Goal: Task Accomplishment & Management: Use online tool/utility

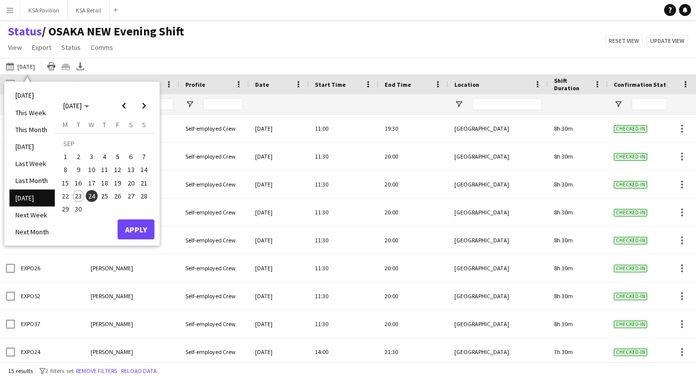
click at [101, 192] on span "25" at bounding box center [105, 196] width 12 height 12
click at [18, 44] on span "View" at bounding box center [15, 47] width 14 height 9
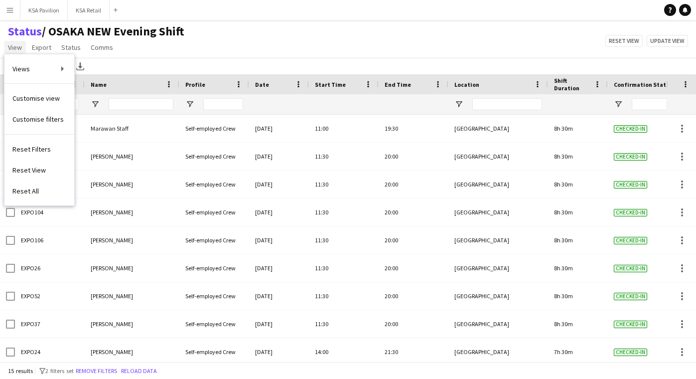
click at [18, 43] on span "View" at bounding box center [15, 47] width 14 height 9
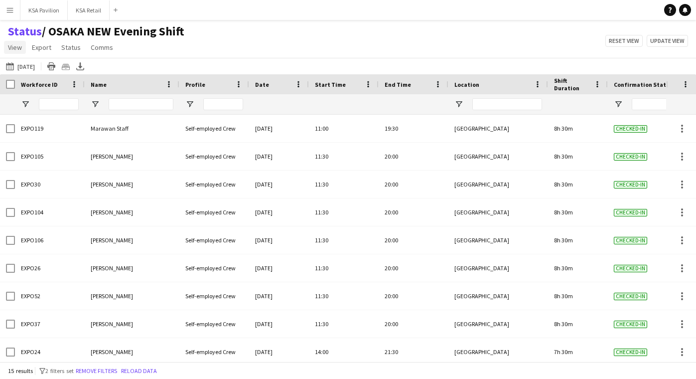
click at [20, 47] on span "View" at bounding box center [15, 47] width 14 height 9
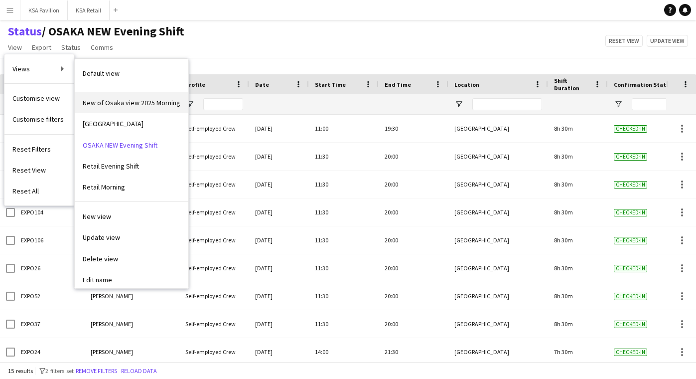
click at [119, 111] on link "New of Osaka view 2025 Morning" at bounding box center [132, 102] width 114 height 21
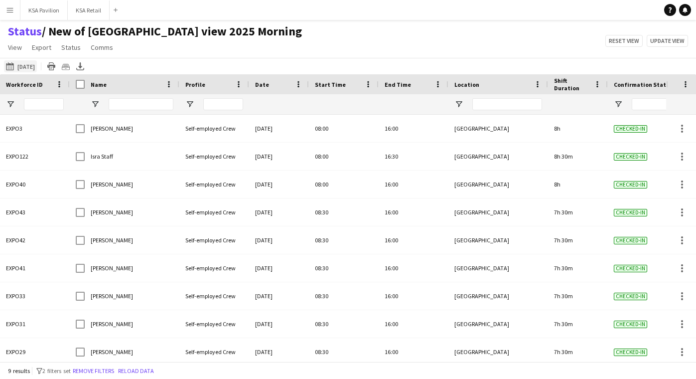
click at [25, 64] on button "[DATE] to [DATE] [DATE]" at bounding box center [20, 66] width 33 height 12
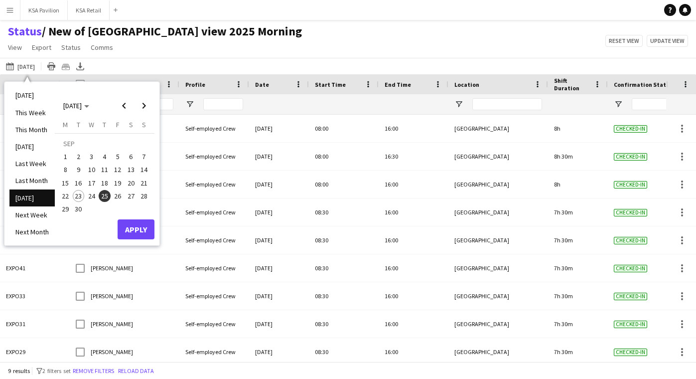
click at [105, 194] on span "25" at bounding box center [105, 196] width 12 height 12
click at [129, 224] on button "Apply" at bounding box center [136, 229] width 37 height 20
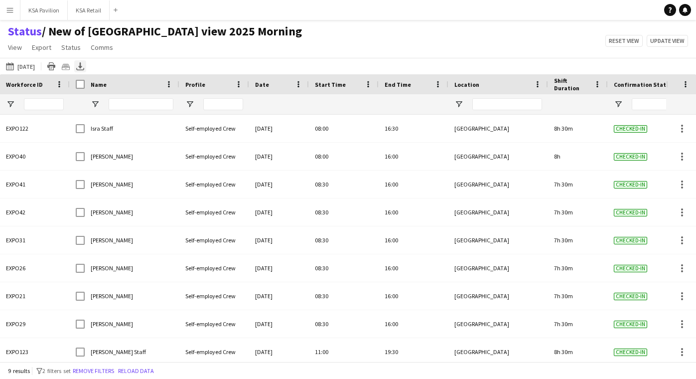
click at [82, 66] on icon at bounding box center [80, 65] width 4 height 6
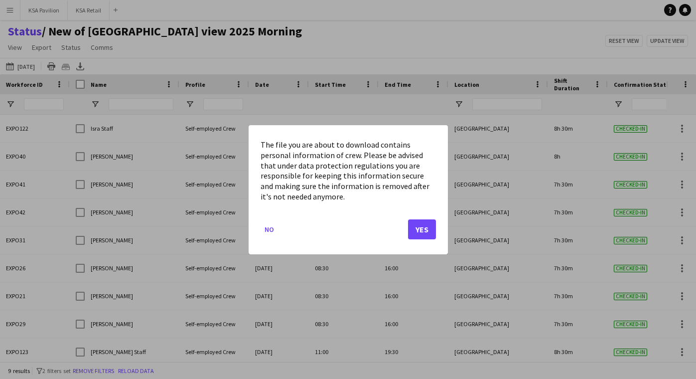
click at [419, 231] on button "Yes" at bounding box center [422, 229] width 28 height 20
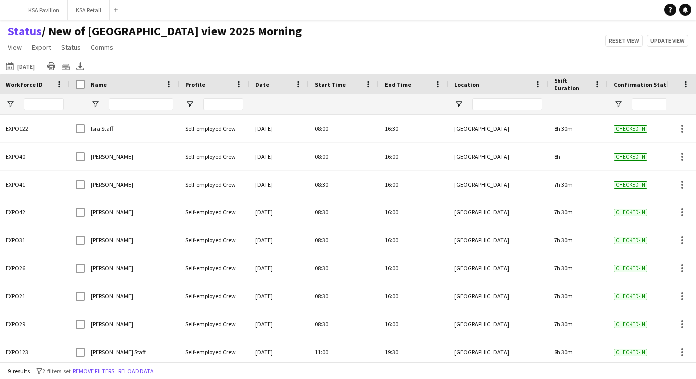
click at [531, 28] on div "Status / New of [GEOGRAPHIC_DATA] view 2025 Morning View Views Default view New…" at bounding box center [348, 41] width 696 height 34
click at [25, 66] on button "[DATE] to [DATE] [DATE]" at bounding box center [20, 66] width 33 height 12
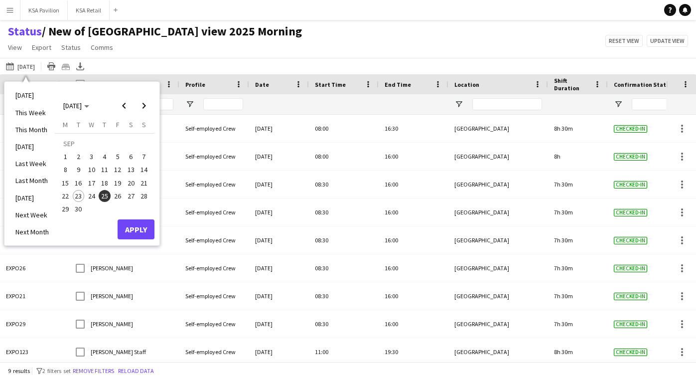
click at [106, 193] on span "25" at bounding box center [105, 196] width 12 height 12
click at [131, 232] on button "Apply" at bounding box center [136, 229] width 37 height 20
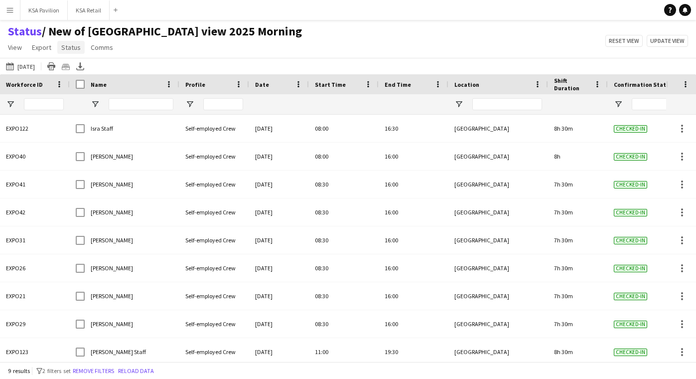
click at [72, 47] on span "Status" at bounding box center [70, 47] width 19 height 9
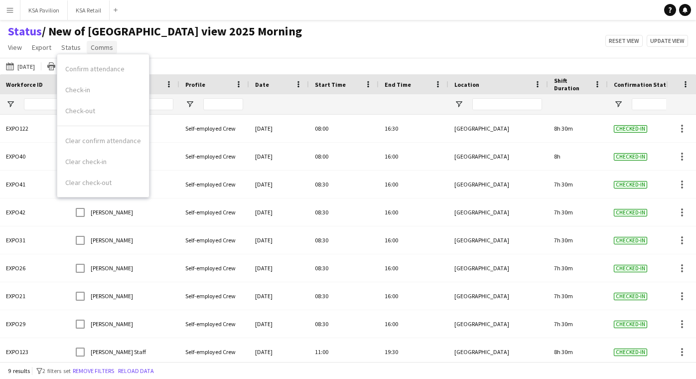
click at [96, 50] on span "Comms" at bounding box center [102, 47] width 22 height 9
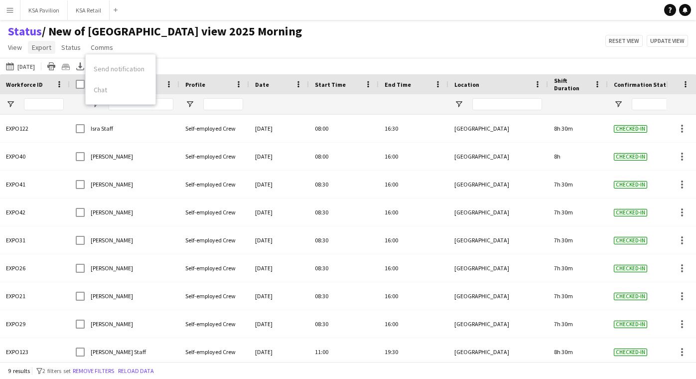
click at [37, 47] on span "Export" at bounding box center [41, 47] width 19 height 9
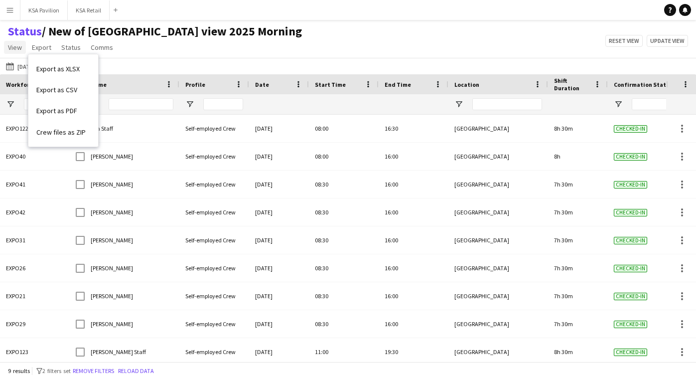
click at [7, 47] on link "View" at bounding box center [15, 47] width 22 height 13
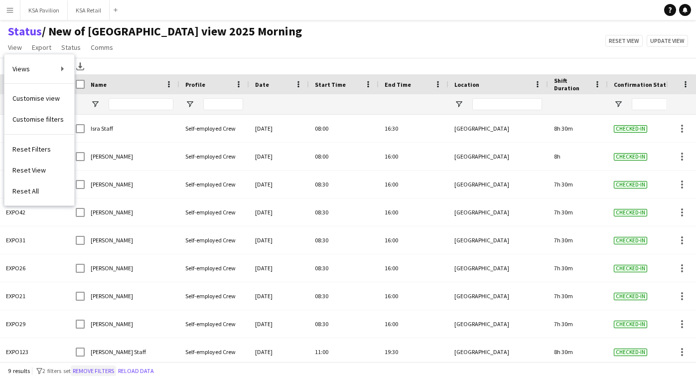
click at [108, 370] on button "Remove filters" at bounding box center [93, 370] width 45 height 11
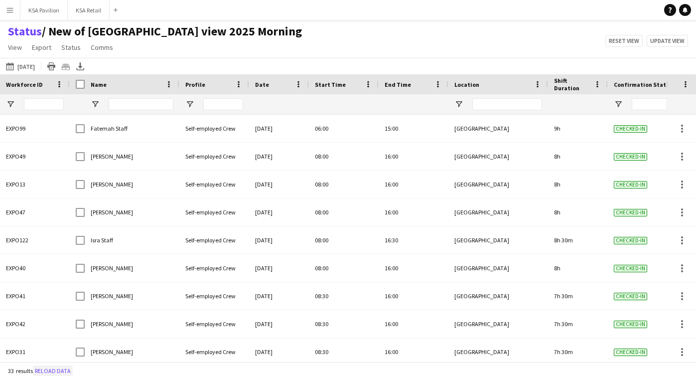
click at [50, 370] on button "Reload data" at bounding box center [53, 370] width 40 height 11
click at [37, 63] on button "[DATE] to [DATE] [DATE]" at bounding box center [20, 66] width 33 height 12
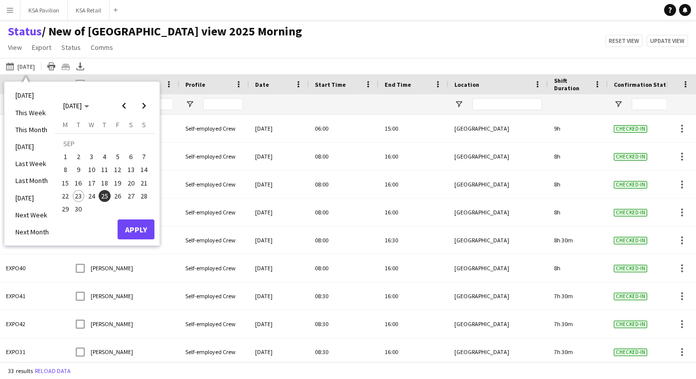
click at [104, 198] on span "25" at bounding box center [105, 196] width 12 height 12
click at [133, 227] on button "Apply" at bounding box center [136, 229] width 37 height 20
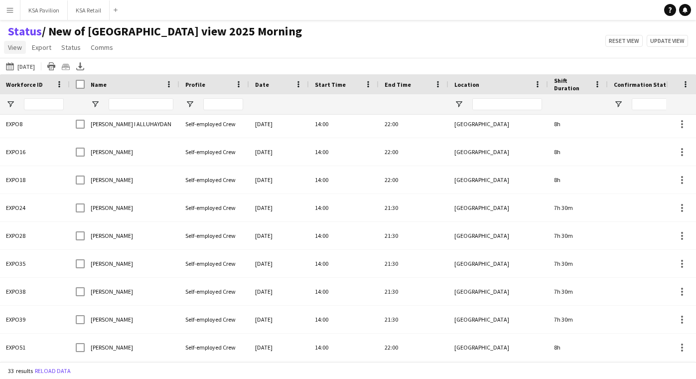
click at [11, 48] on span "View" at bounding box center [15, 47] width 14 height 9
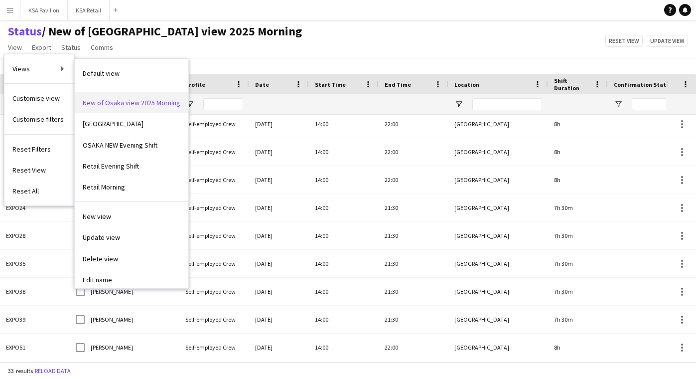
click at [99, 105] on span "New of Osaka view 2025 Morning" at bounding box center [132, 102] width 98 height 9
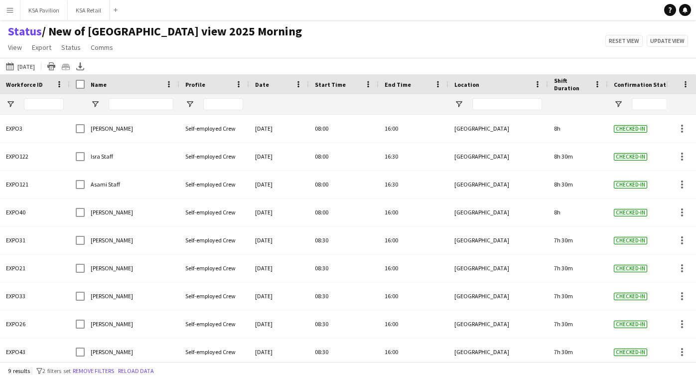
click at [27, 84] on span "Workforce ID" at bounding box center [24, 84] width 37 height 7
click at [22, 66] on button "[DATE] to [DATE] [DATE]" at bounding box center [20, 66] width 33 height 12
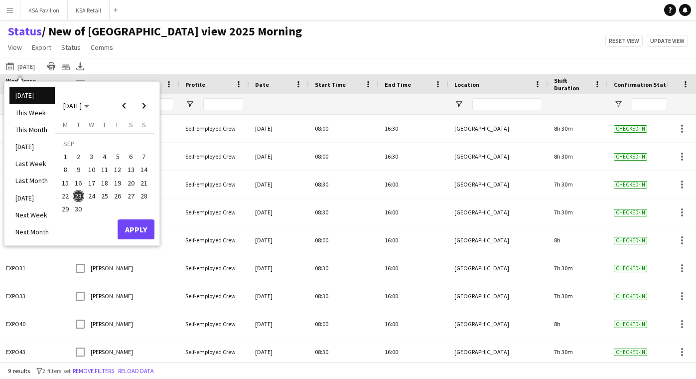
click at [102, 195] on span "25" at bounding box center [105, 196] width 12 height 12
click at [139, 226] on button "Apply" at bounding box center [136, 229] width 37 height 20
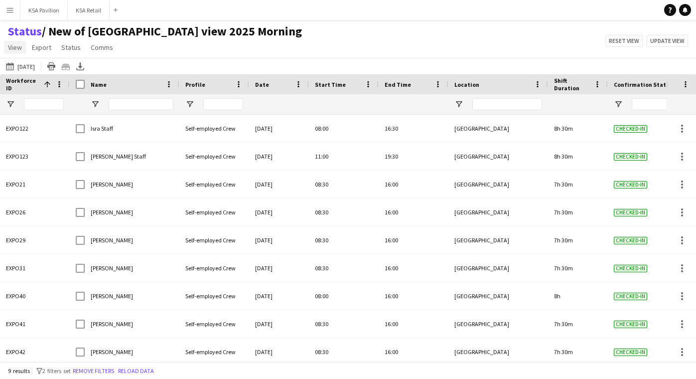
click at [17, 48] on span "View" at bounding box center [15, 47] width 14 height 9
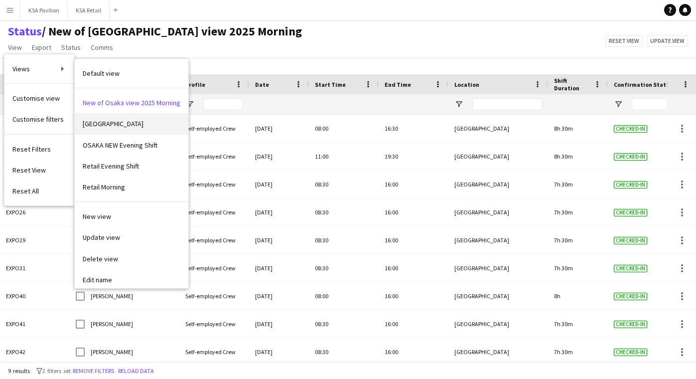
click at [108, 123] on link "[GEOGRAPHIC_DATA]" at bounding box center [132, 123] width 114 height 21
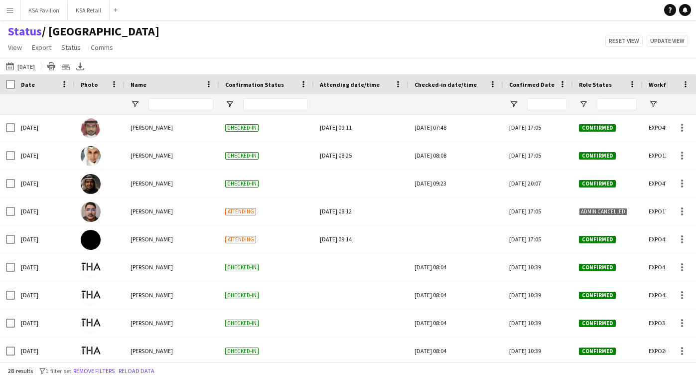
scroll to position [139, 0]
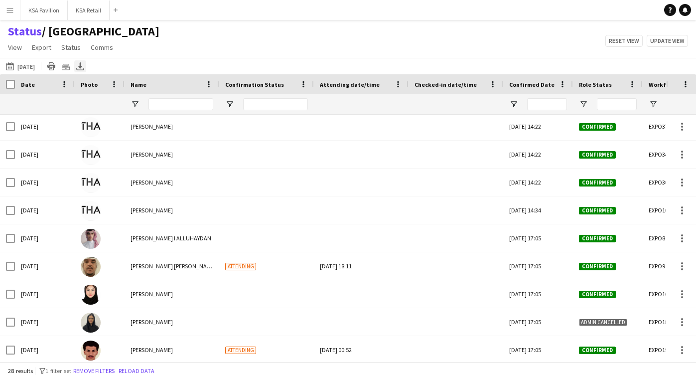
click at [84, 67] on icon "Export XLSX" at bounding box center [80, 66] width 8 height 8
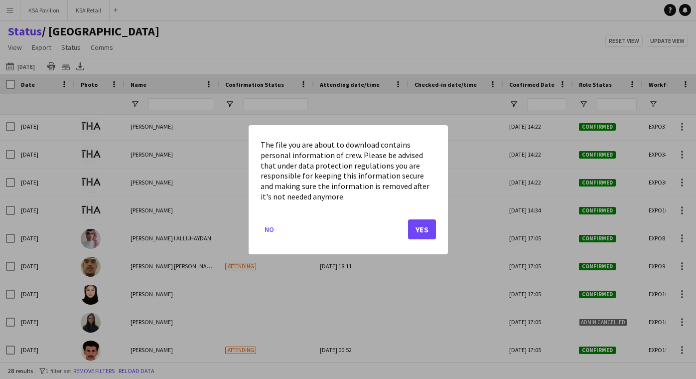
click at [418, 229] on button "Yes" at bounding box center [422, 229] width 28 height 20
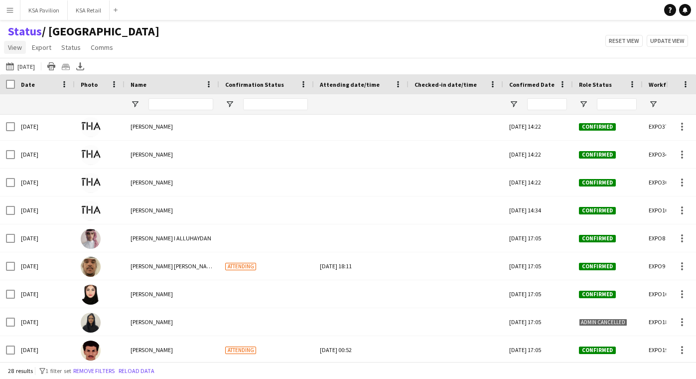
click at [17, 42] on link "View" at bounding box center [15, 47] width 22 height 13
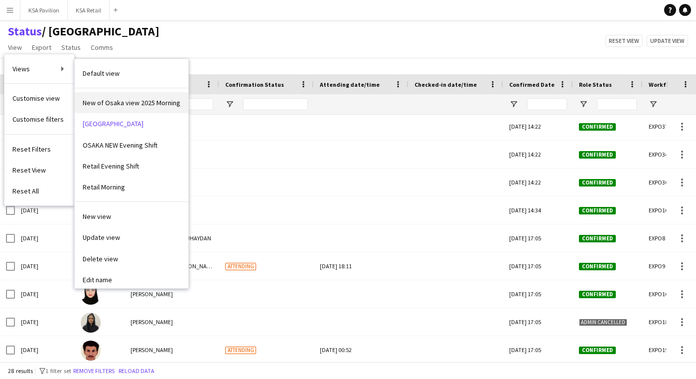
click at [97, 102] on span "New of Osaka view 2025 Morning" at bounding box center [132, 102] width 98 height 9
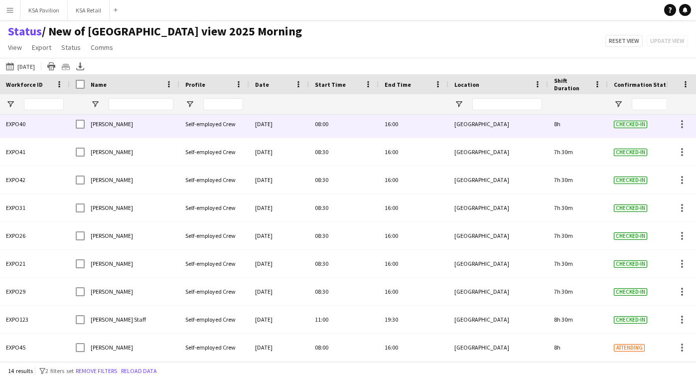
scroll to position [11, 0]
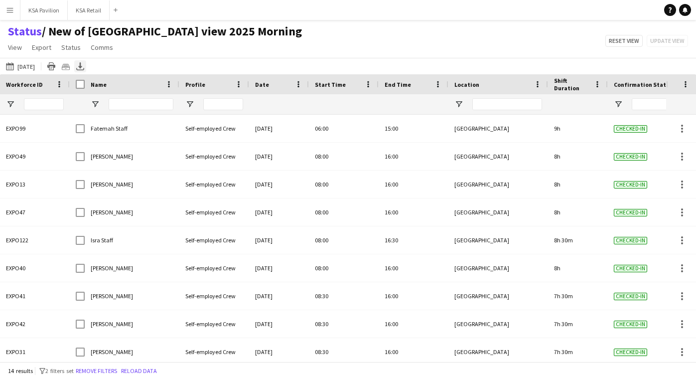
click at [84, 64] on icon "Export XLSX" at bounding box center [80, 66] width 8 height 8
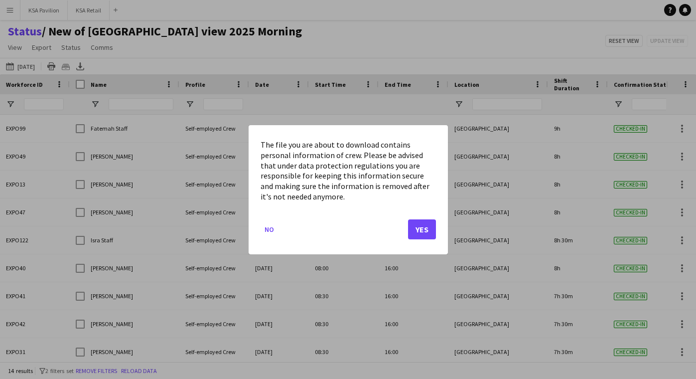
click at [425, 233] on button "Yes" at bounding box center [422, 229] width 28 height 20
